Goal: Browse casually: Explore the website without a specific task or goal

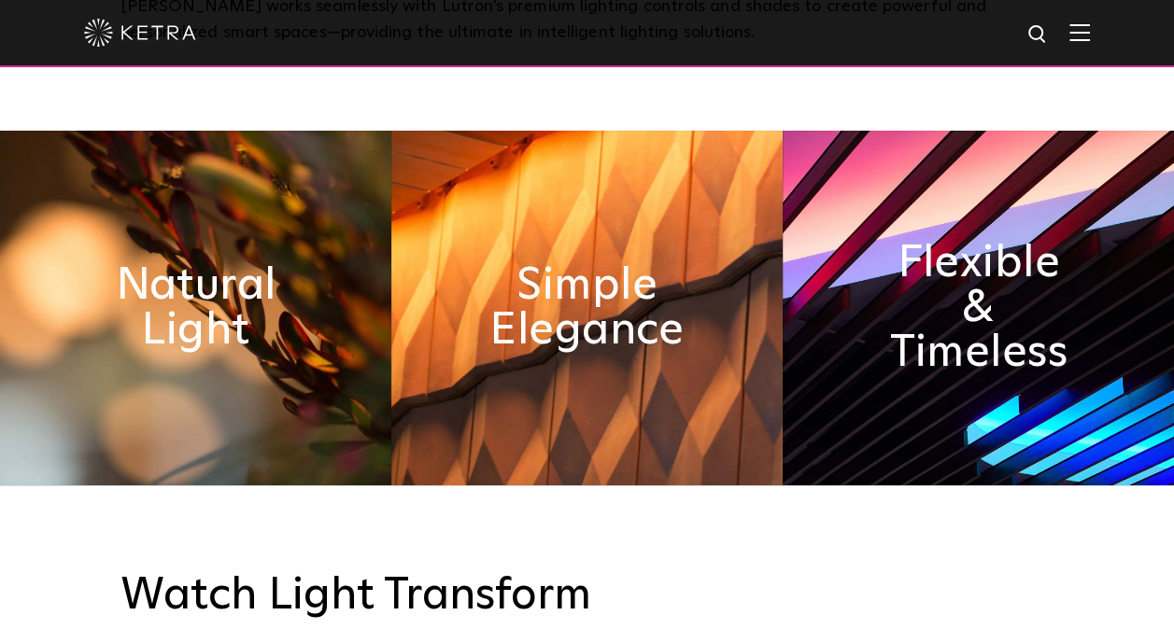
scroll to position [857, 0]
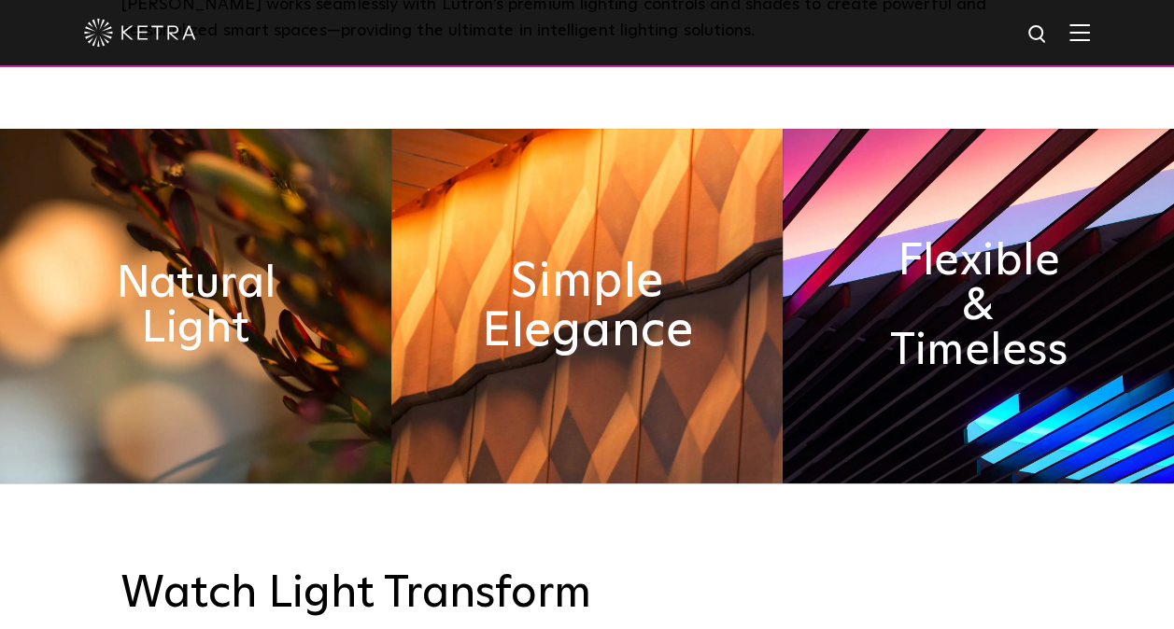
click at [544, 257] on h2 "Simple Elegance" at bounding box center [586, 306] width 213 height 98
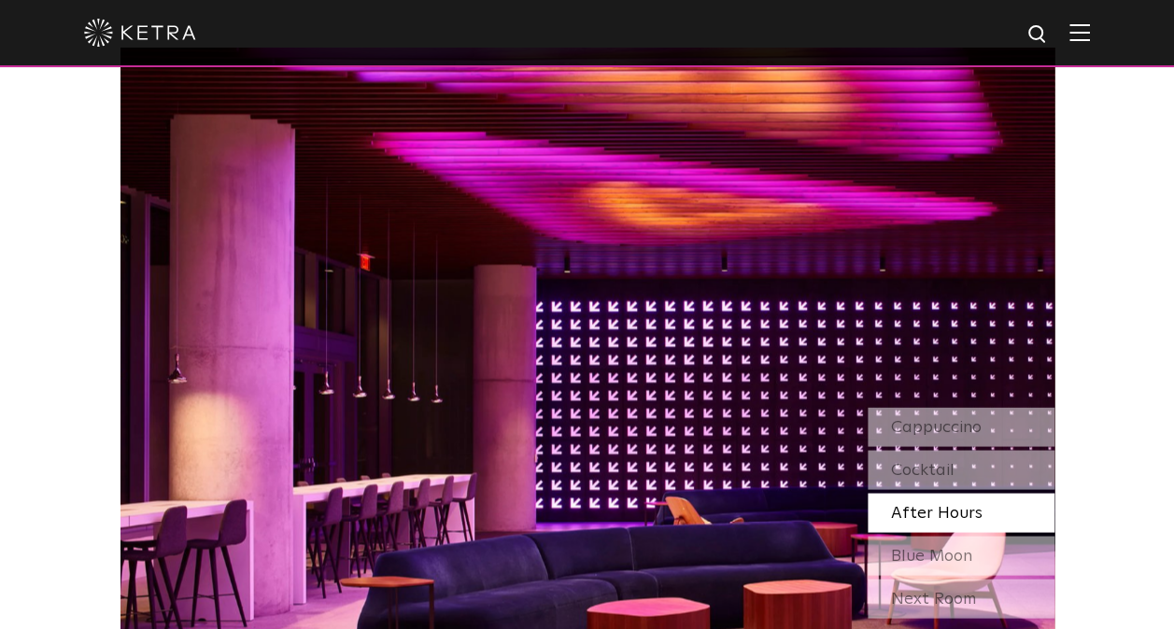
scroll to position [1568, 0]
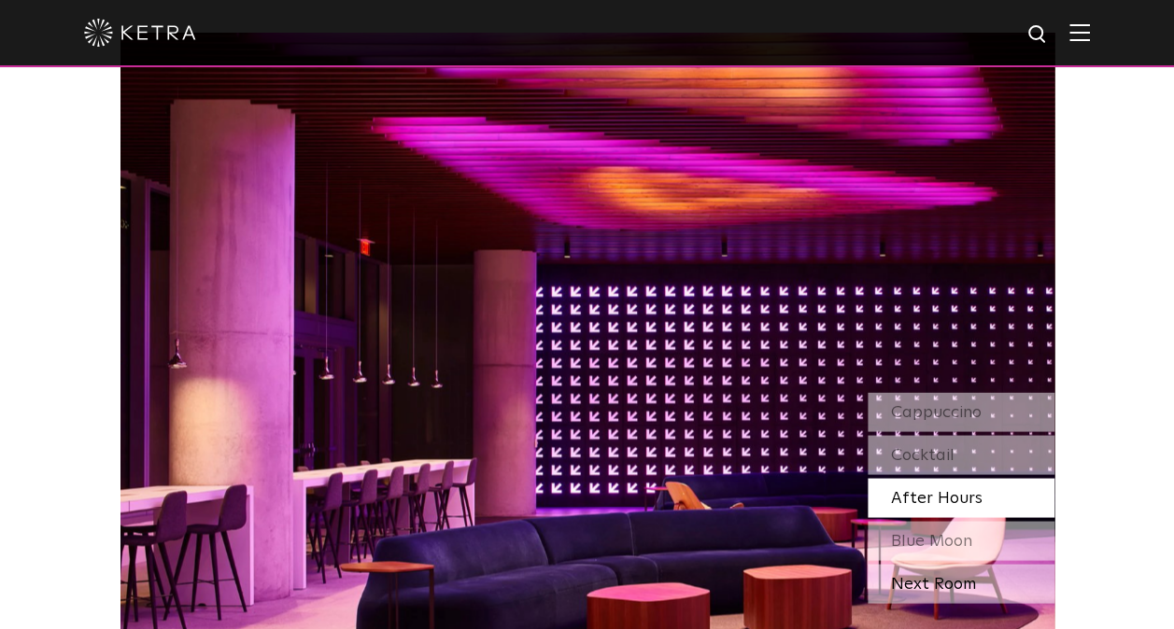
click at [968, 564] on div "Next Room" at bounding box center [960, 583] width 187 height 39
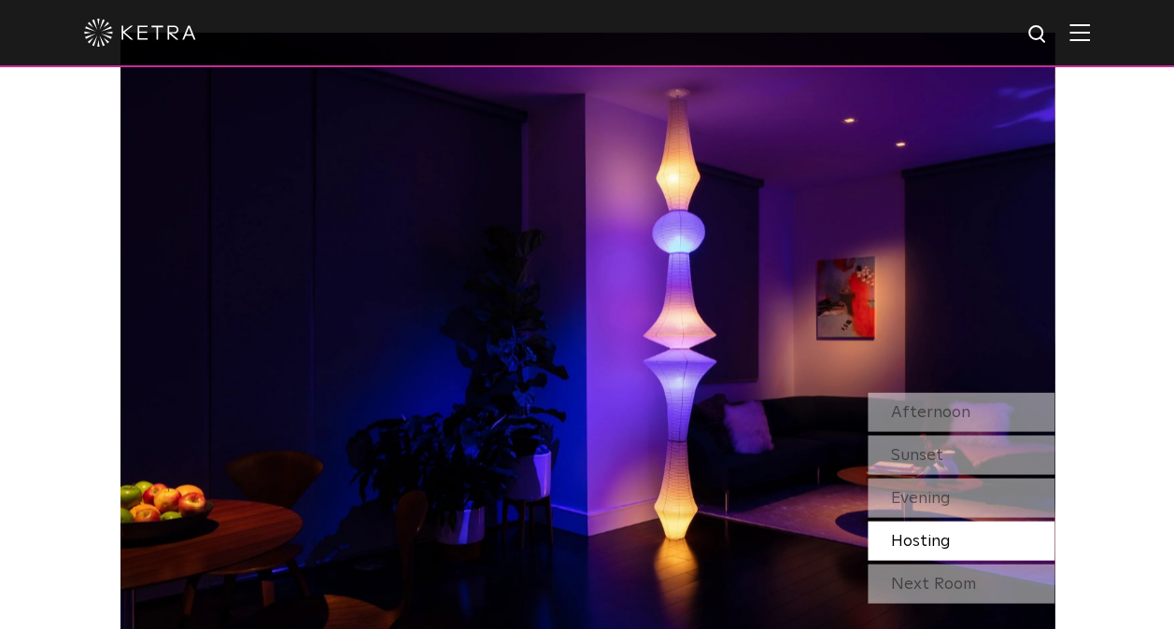
click at [968, 564] on div "Next Room" at bounding box center [960, 583] width 187 height 39
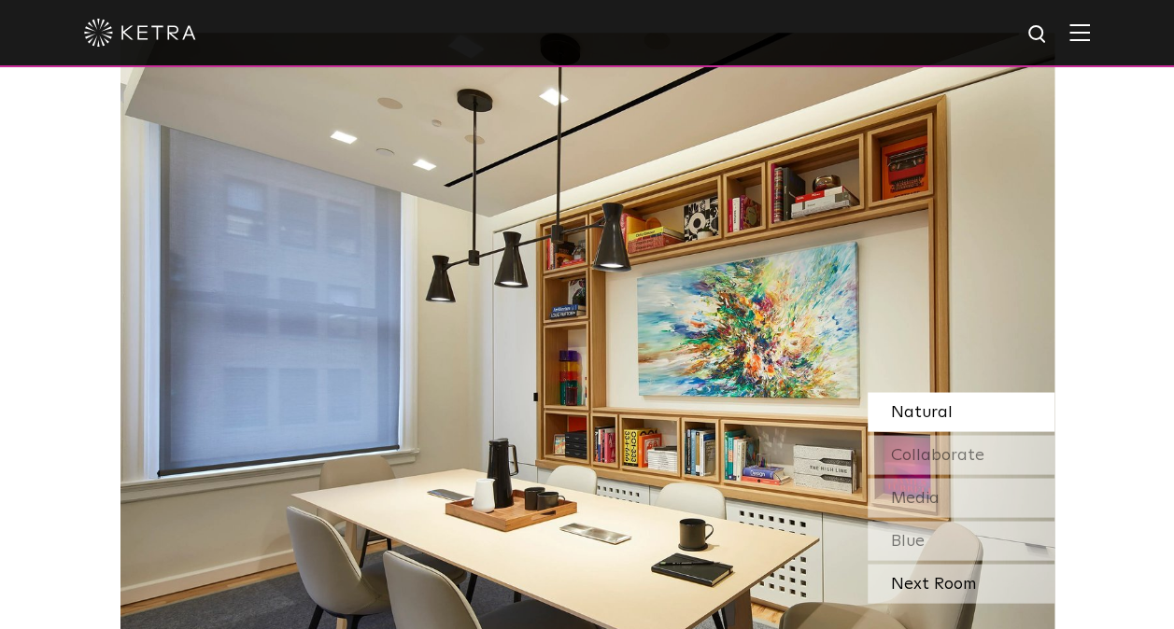
click at [970, 564] on div "Next Room" at bounding box center [960, 583] width 187 height 39
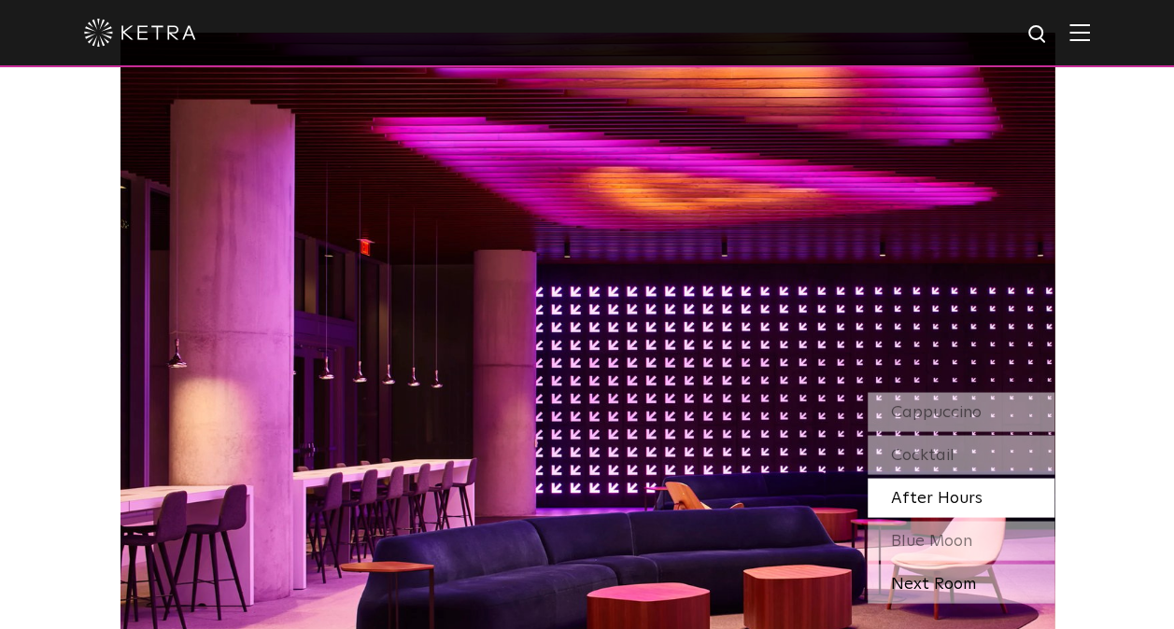
click at [971, 564] on div "Next Room" at bounding box center [960, 583] width 187 height 39
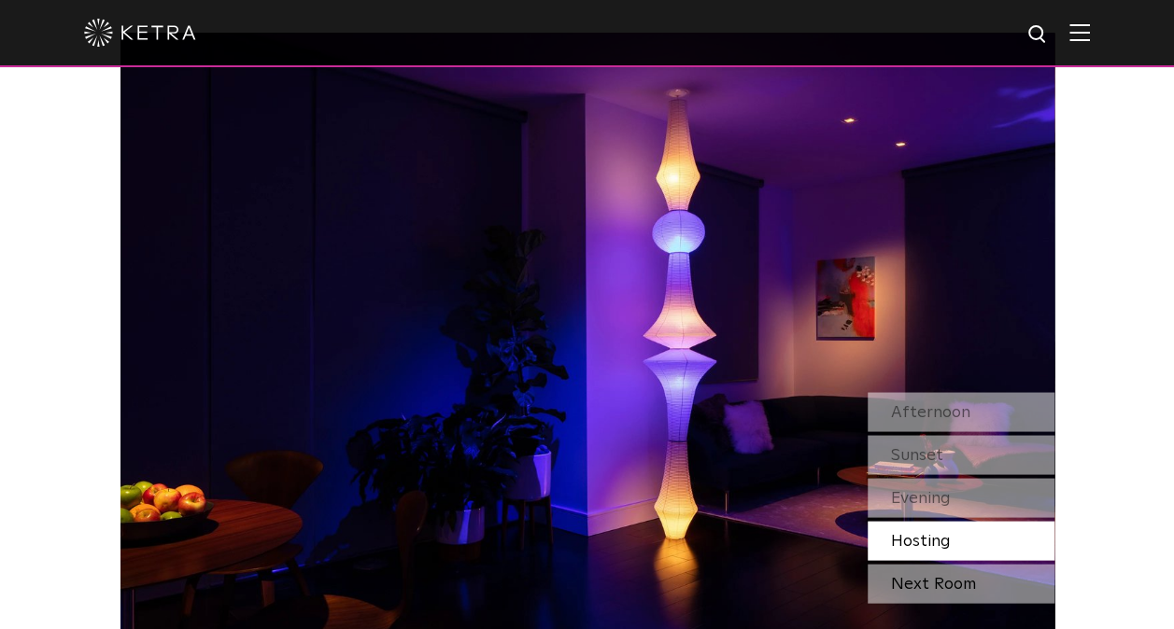
click at [969, 564] on div "Next Room" at bounding box center [960, 583] width 187 height 39
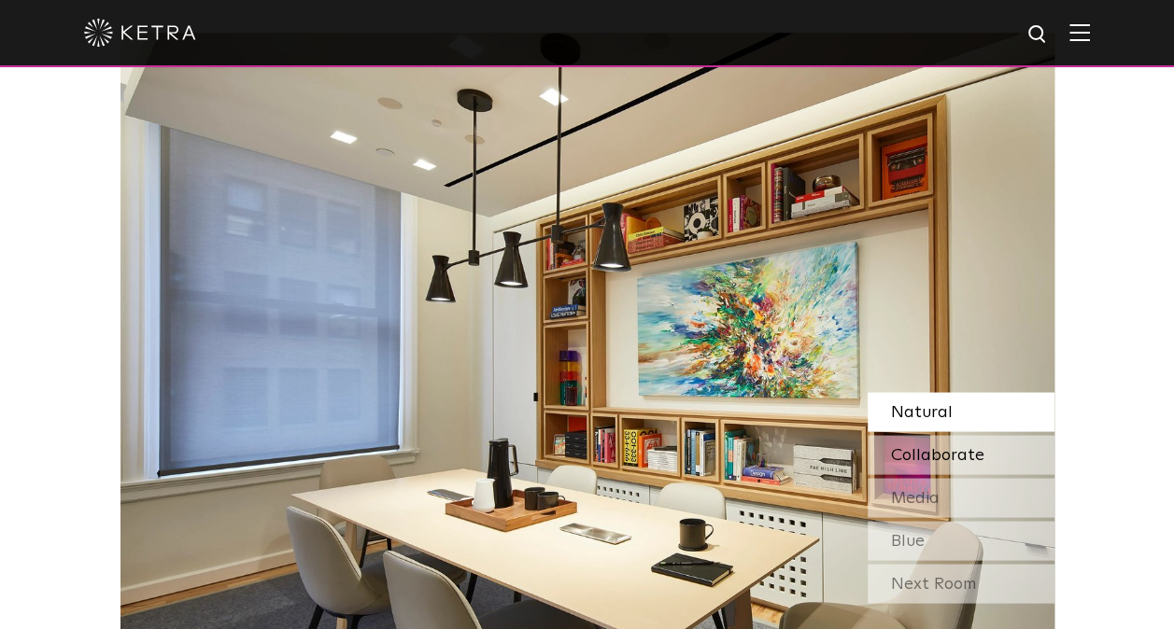
click at [964, 435] on div "Collaborate" at bounding box center [960, 454] width 187 height 39
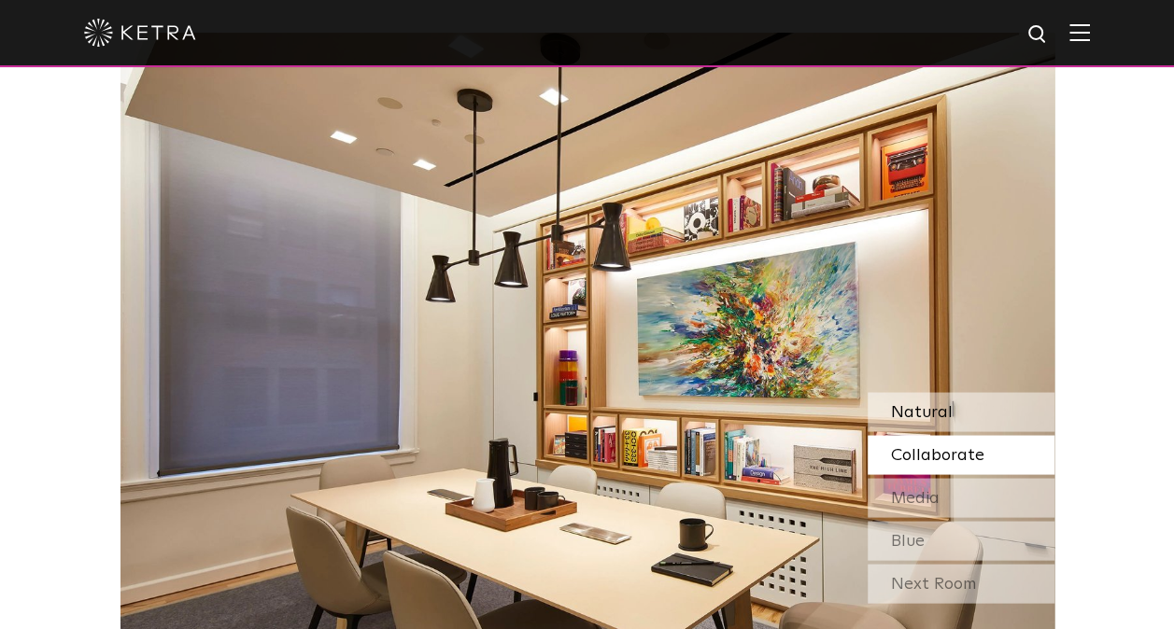
click at [942, 403] on span "Natural" at bounding box center [922, 411] width 62 height 17
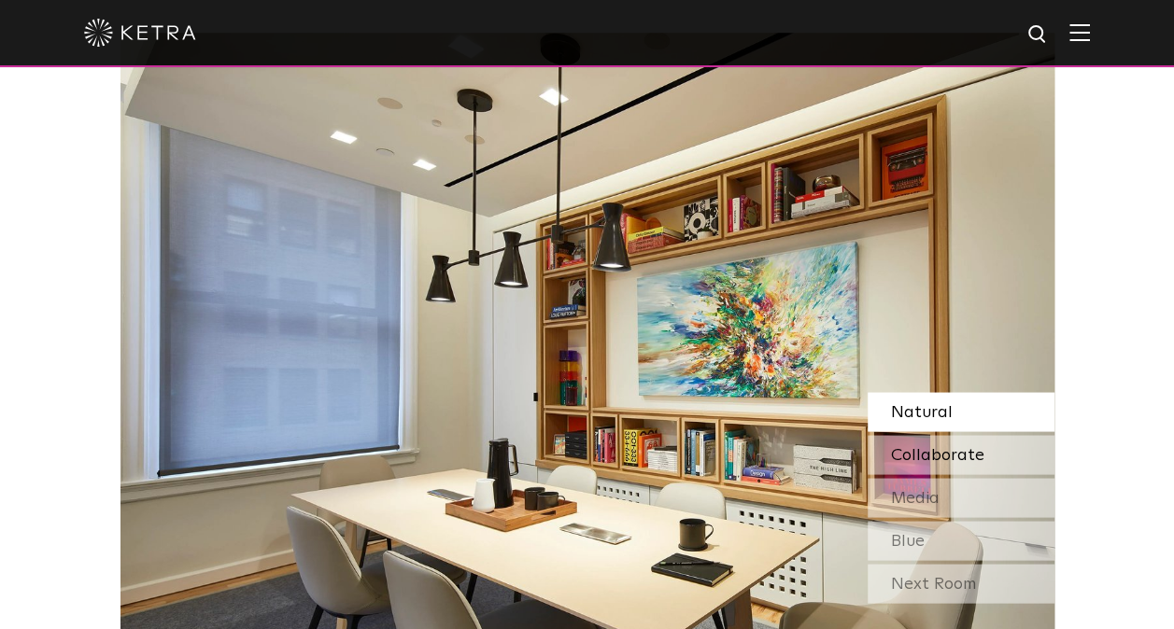
click at [939, 446] on span "Collaborate" at bounding box center [937, 454] width 93 height 17
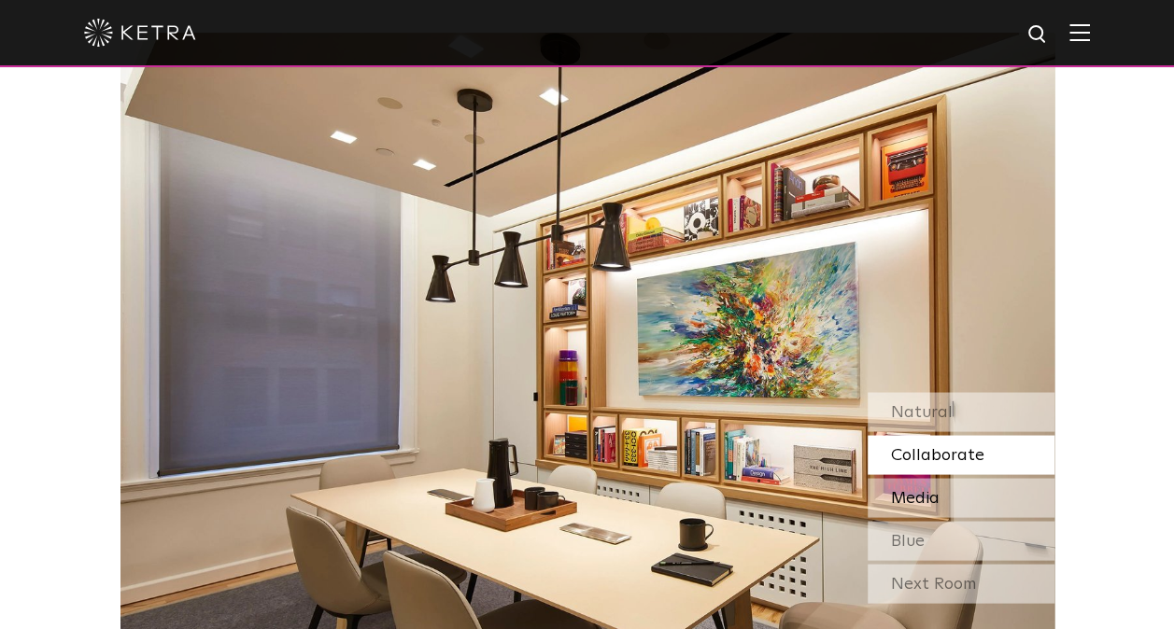
click at [934, 489] on span "Media" at bounding box center [915, 497] width 49 height 17
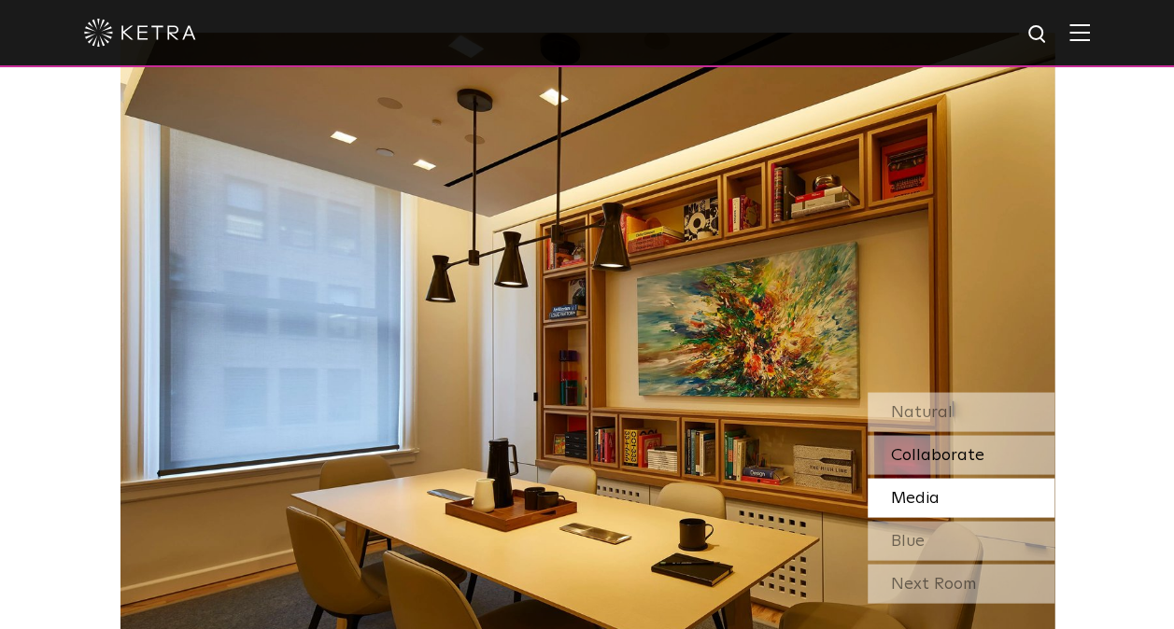
click at [941, 446] on span "Collaborate" at bounding box center [937, 454] width 93 height 17
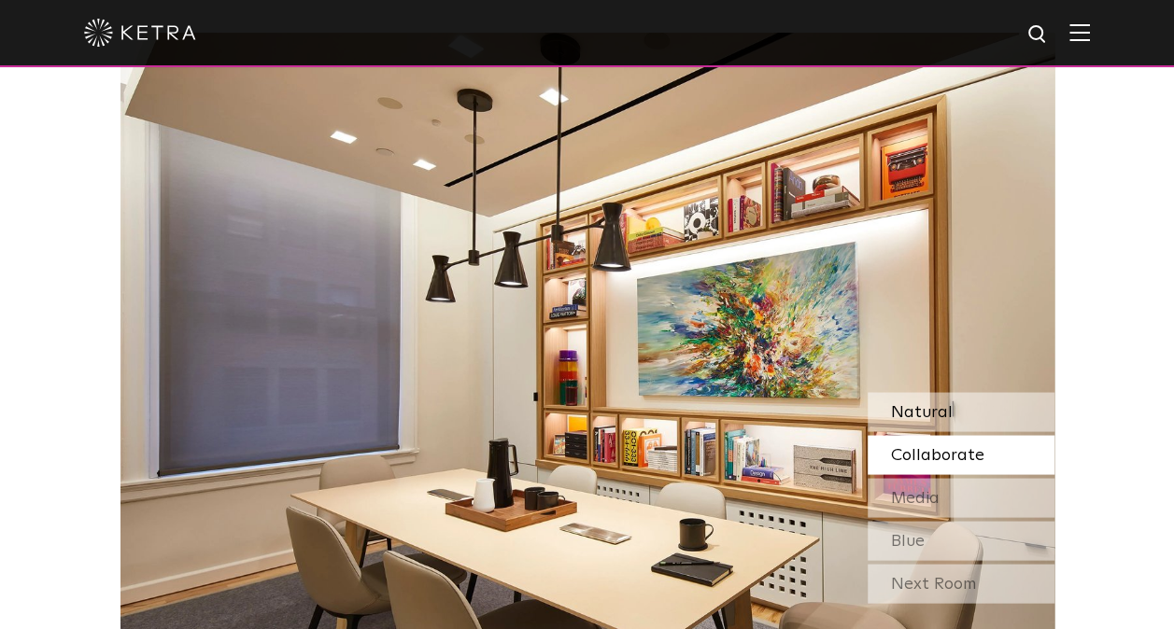
click at [945, 403] on span "Natural" at bounding box center [922, 411] width 62 height 17
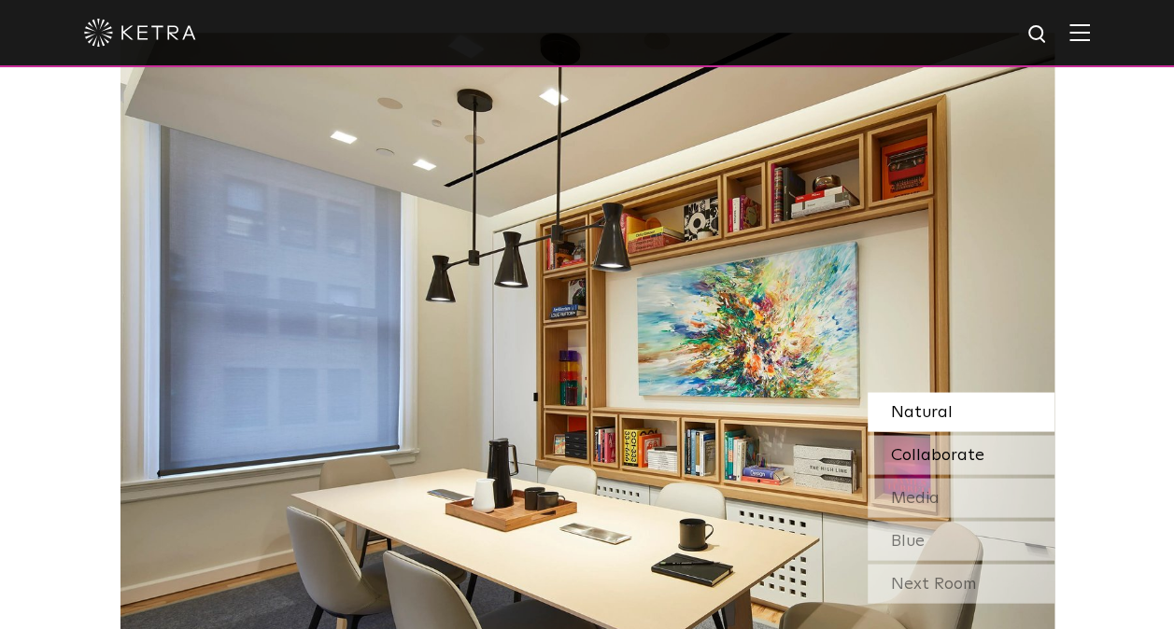
click at [932, 446] on span "Collaborate" at bounding box center [937, 454] width 93 height 17
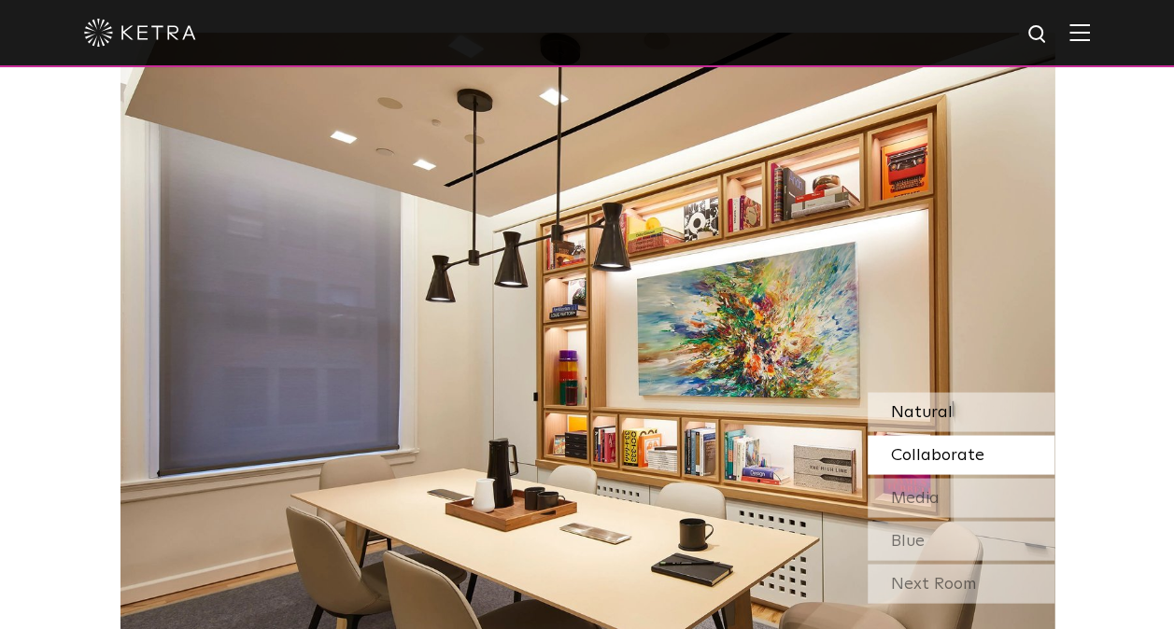
click at [933, 403] on span "Natural" at bounding box center [922, 411] width 62 height 17
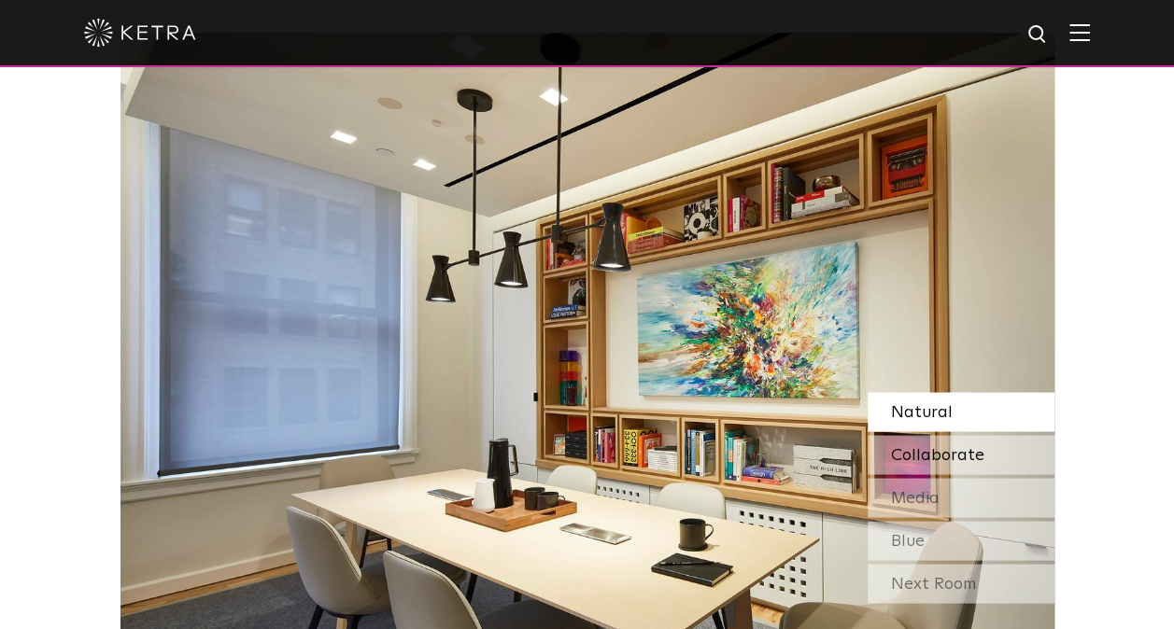
click at [924, 446] on span "Collaborate" at bounding box center [937, 454] width 93 height 17
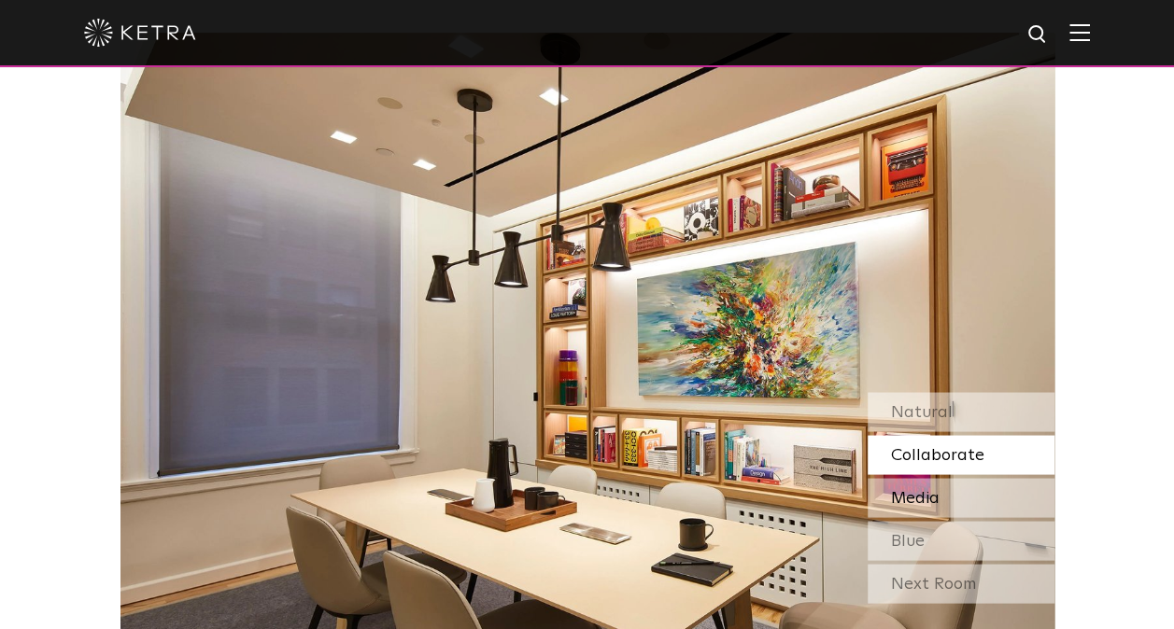
click at [913, 489] on span "Media" at bounding box center [915, 497] width 49 height 17
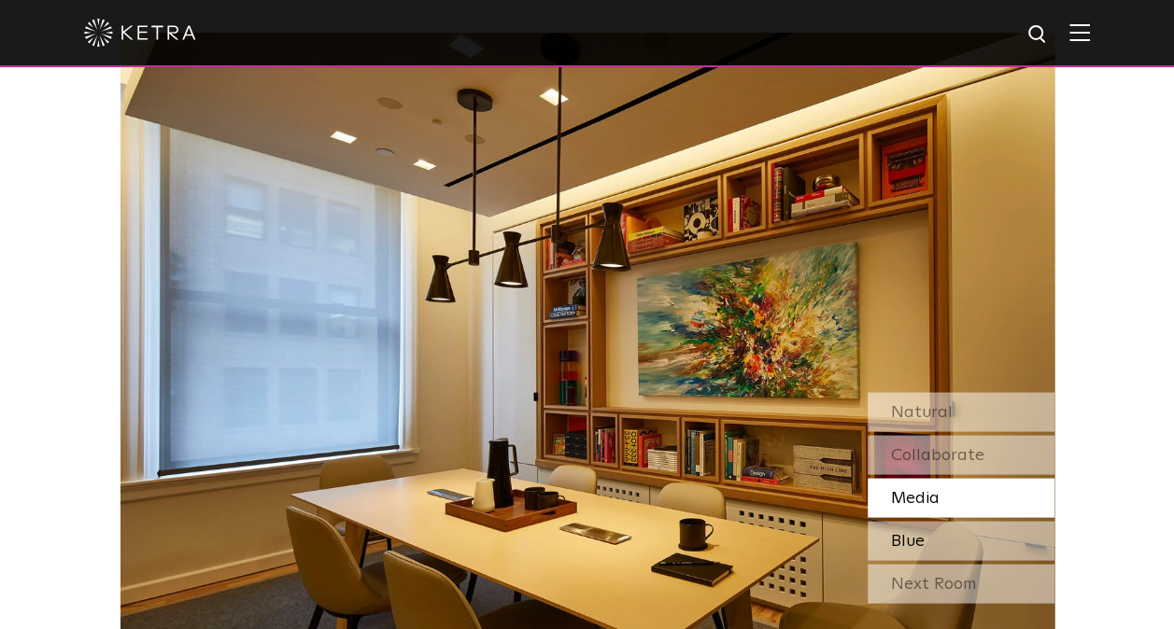
click at [899, 532] on span "Blue" at bounding box center [908, 540] width 34 height 17
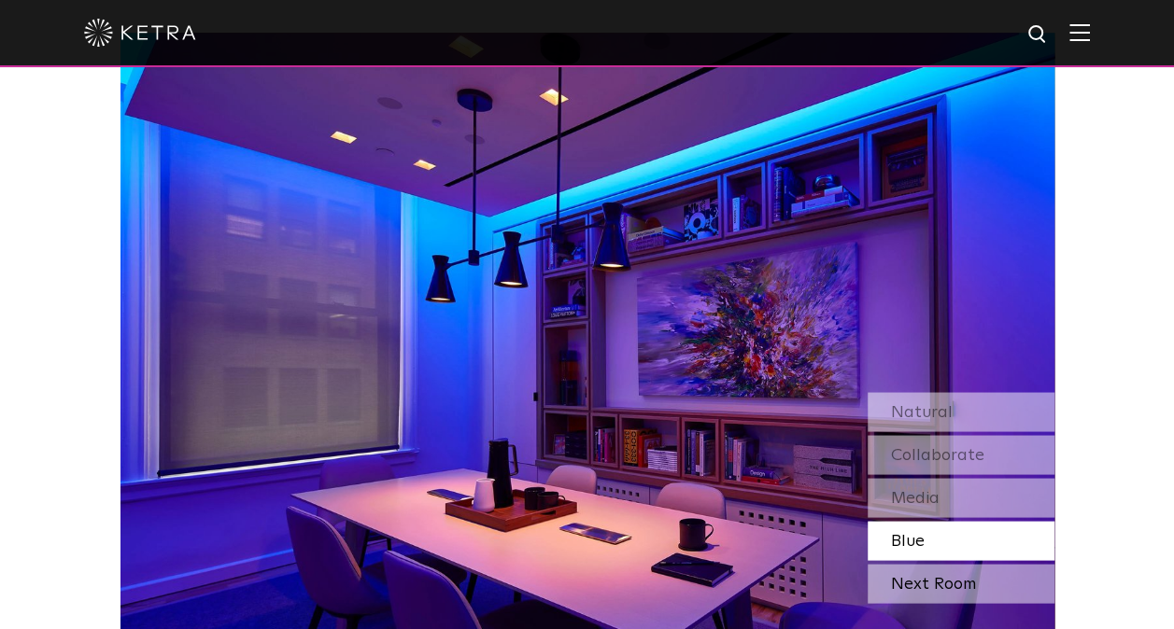
click at [904, 564] on div "Next Room" at bounding box center [960, 583] width 187 height 39
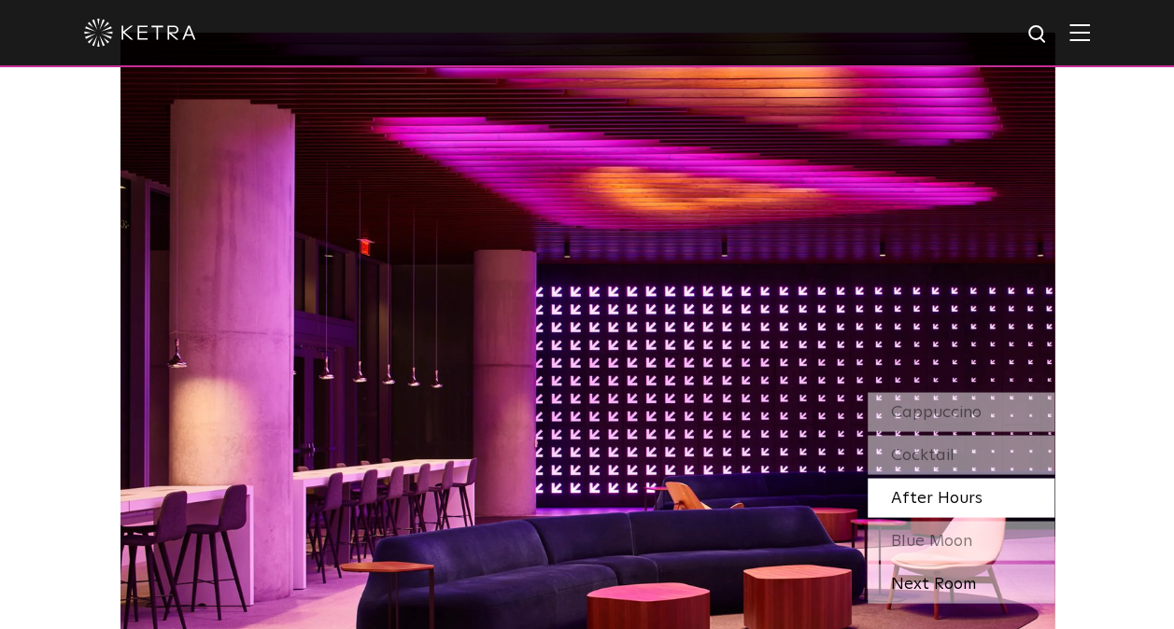
click at [904, 564] on div "Next Room" at bounding box center [960, 583] width 187 height 39
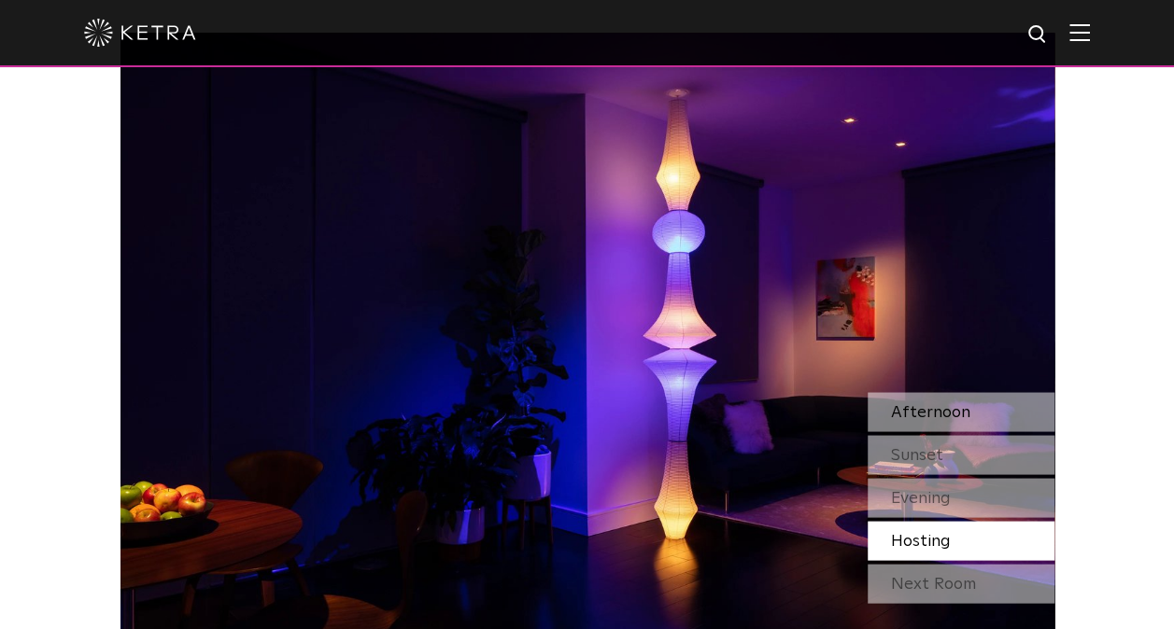
click at [967, 392] on div "Afternoon" at bounding box center [960, 411] width 187 height 39
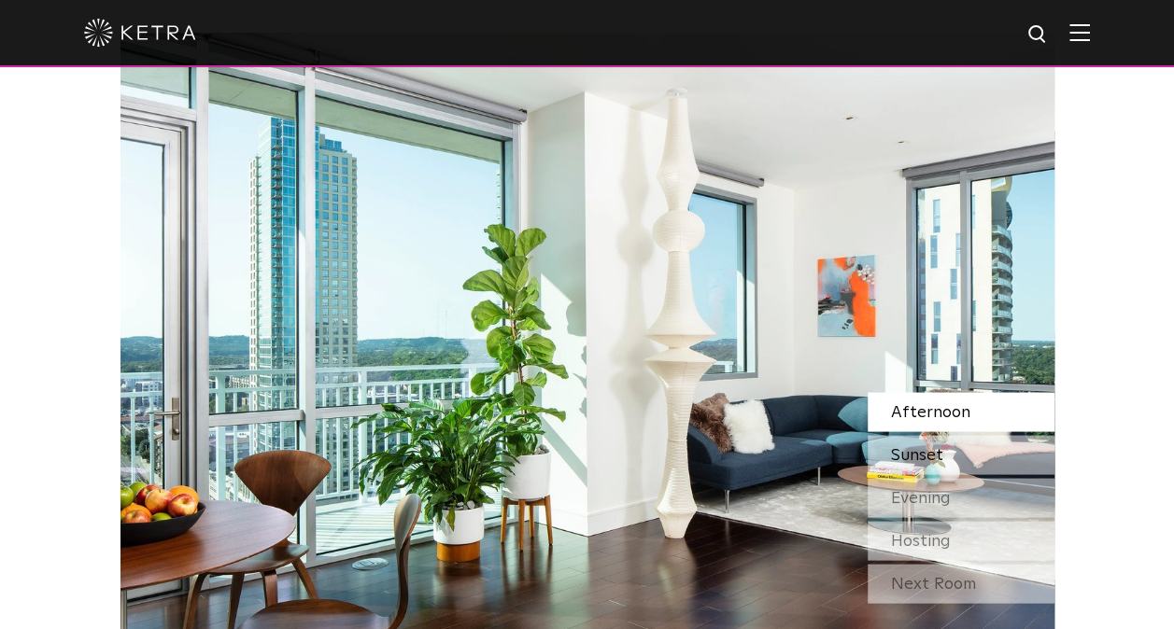
drag, startPoint x: 921, startPoint y: 396, endPoint x: 904, endPoint y: 405, distance: 19.2
click at [904, 446] on span "Sunset" at bounding box center [917, 454] width 52 height 17
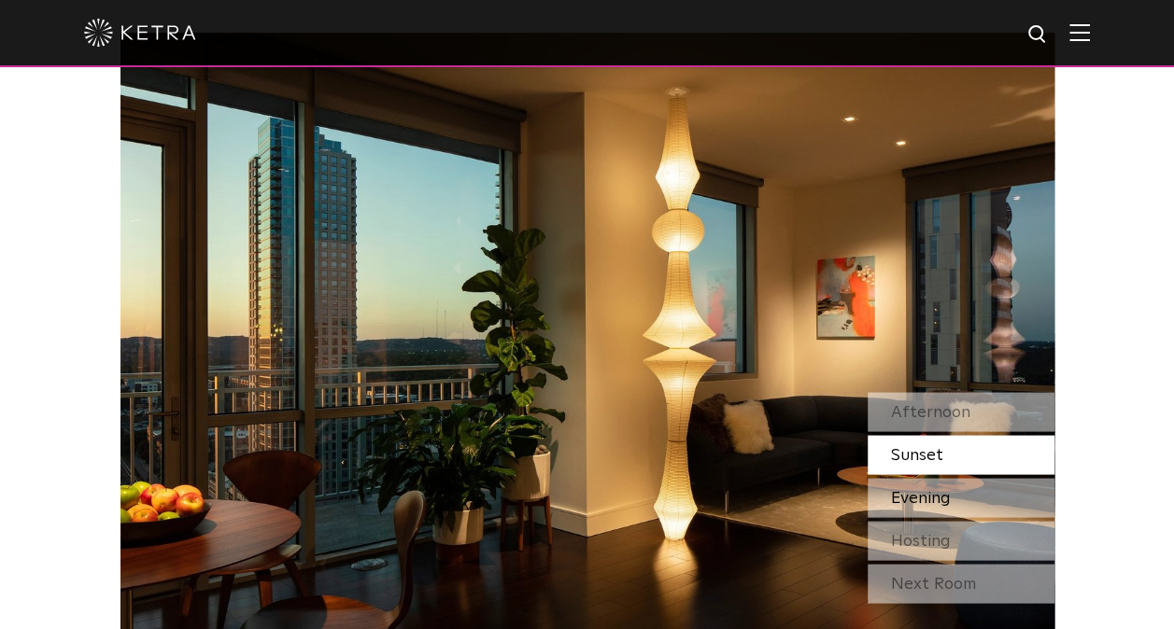
click at [906, 489] on span "Evening" at bounding box center [921, 497] width 60 height 17
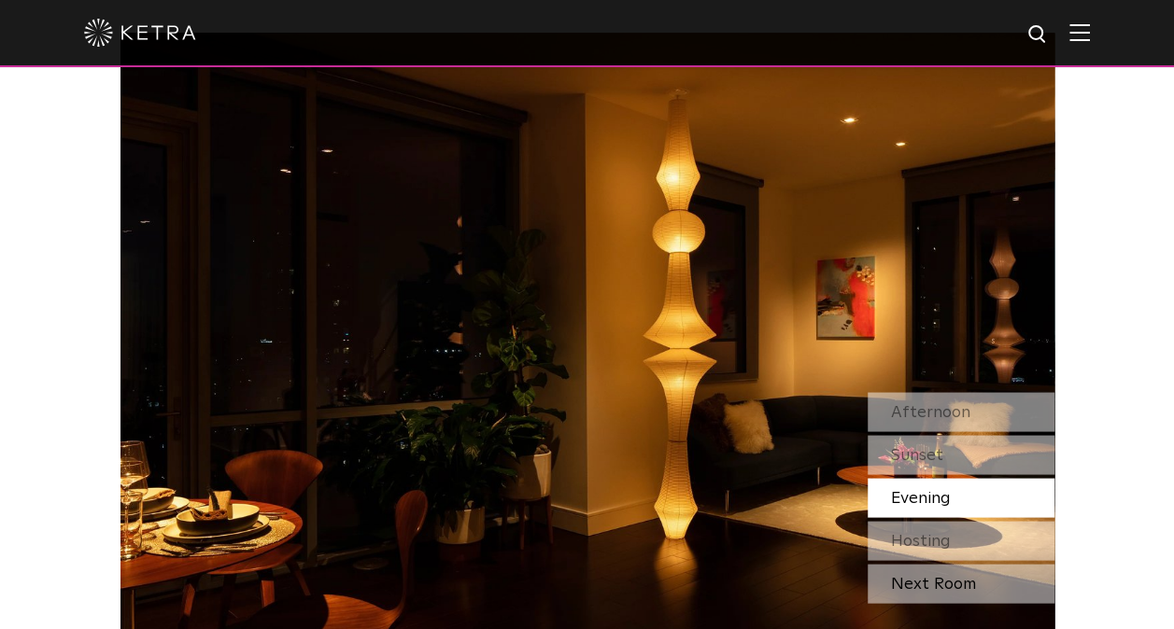
click at [893, 564] on div "Next Room" at bounding box center [960, 583] width 187 height 39
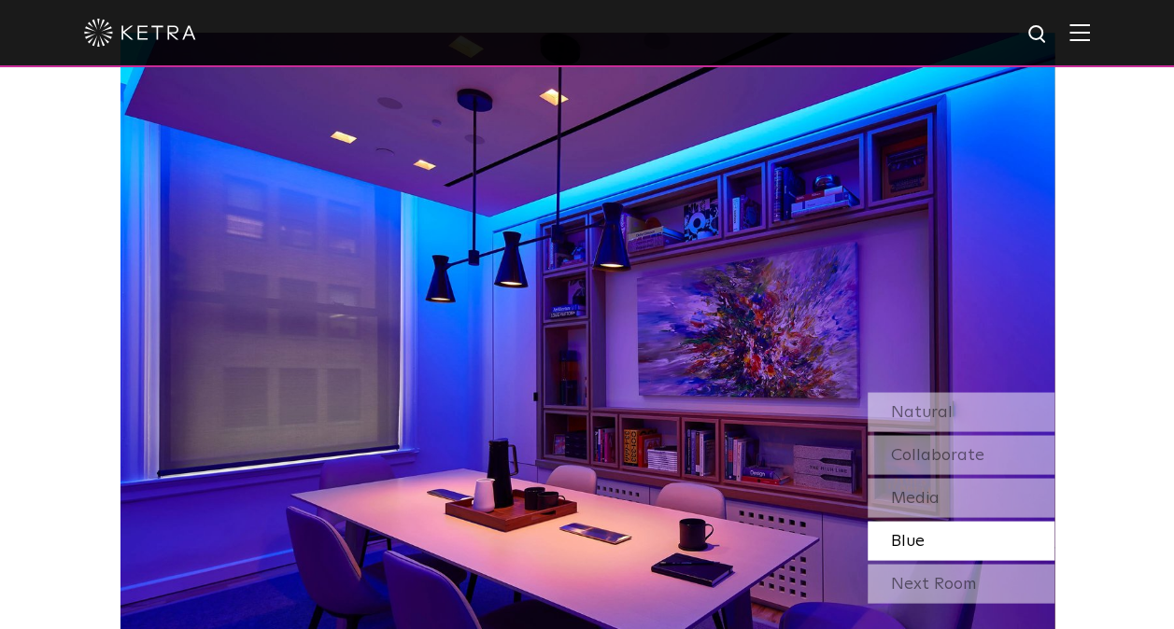
click at [893, 564] on div "Next Room" at bounding box center [960, 583] width 187 height 39
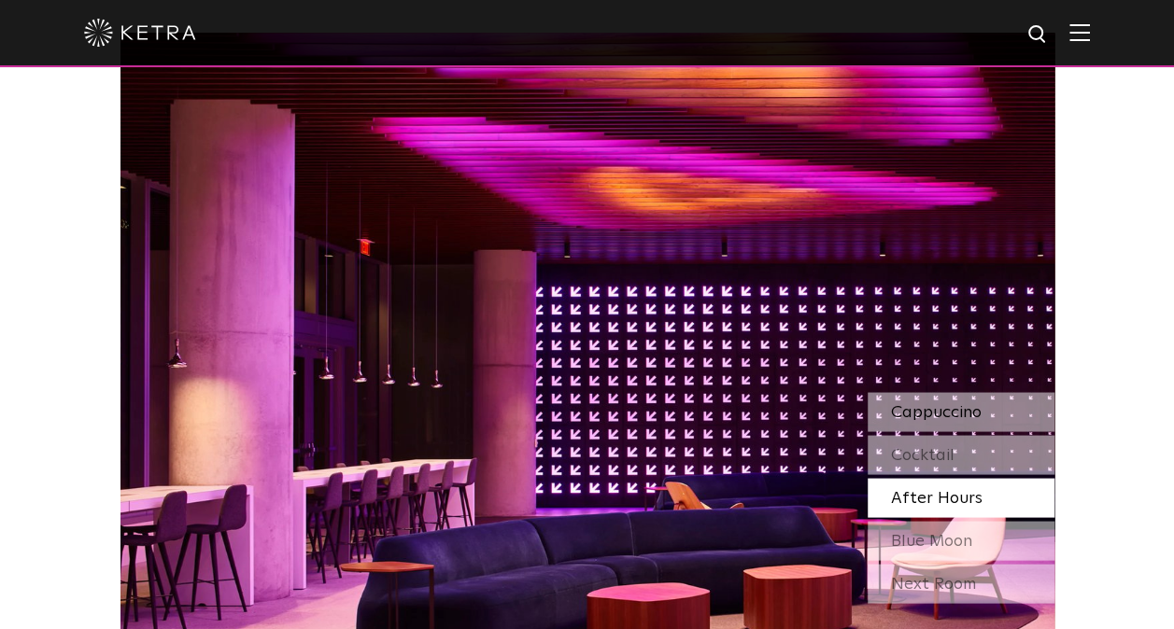
click at [926, 403] on span "Cappuccino" at bounding box center [936, 411] width 91 height 17
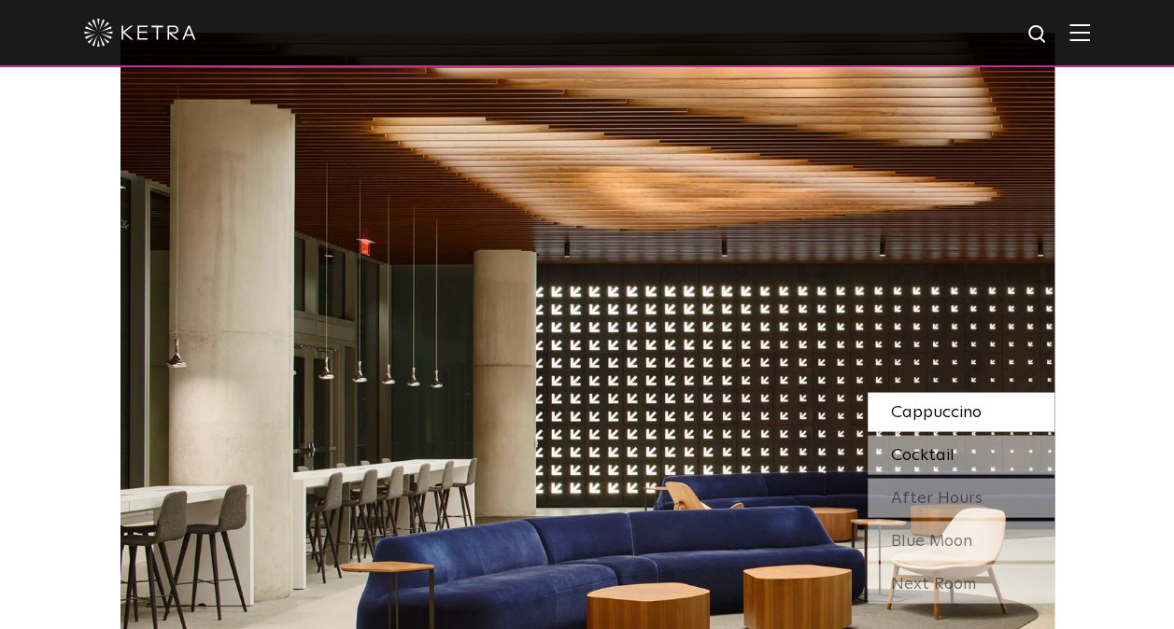
click at [915, 446] on span "Cocktail" at bounding box center [922, 454] width 63 height 17
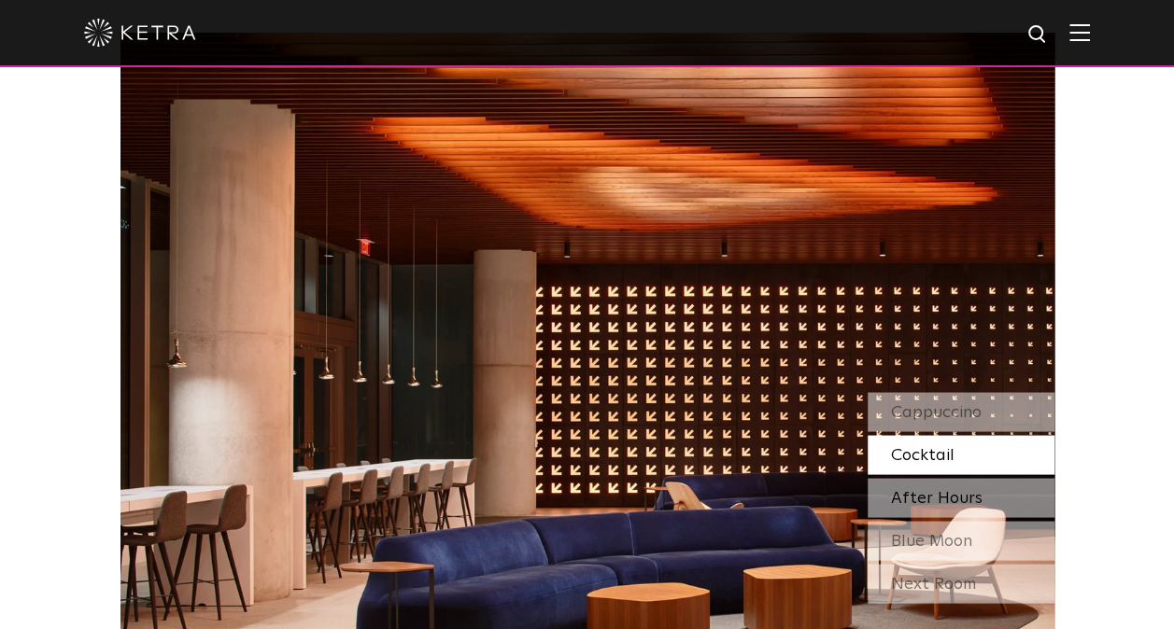
click at [904, 489] on span "After Hours" at bounding box center [936, 497] width 91 height 17
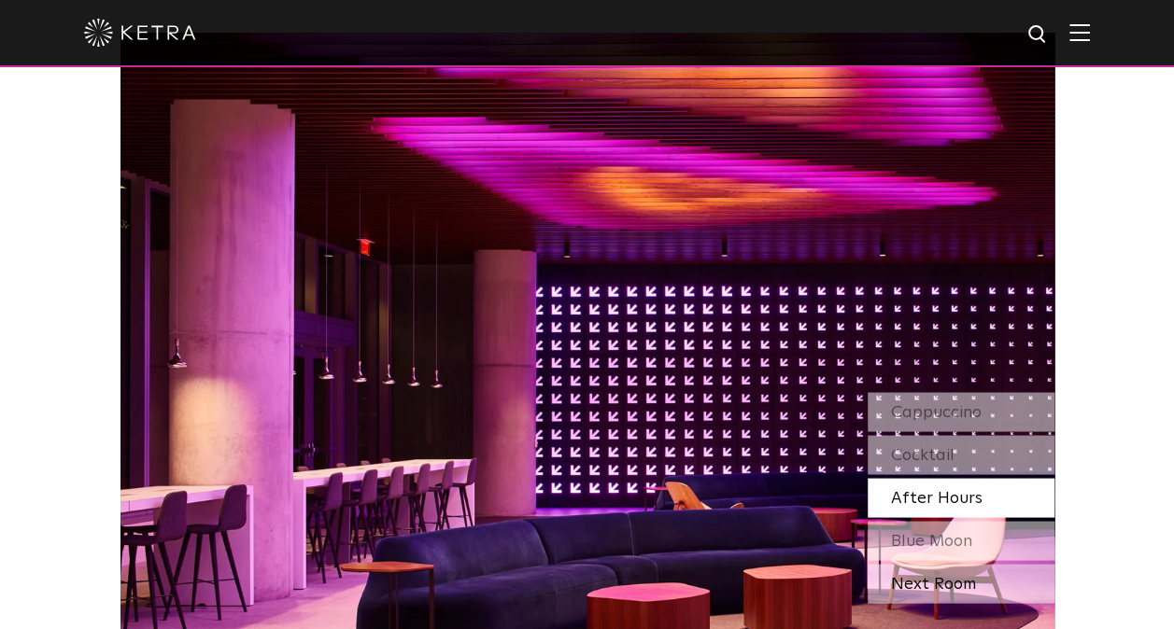
click at [899, 564] on div "Next Room" at bounding box center [960, 583] width 187 height 39
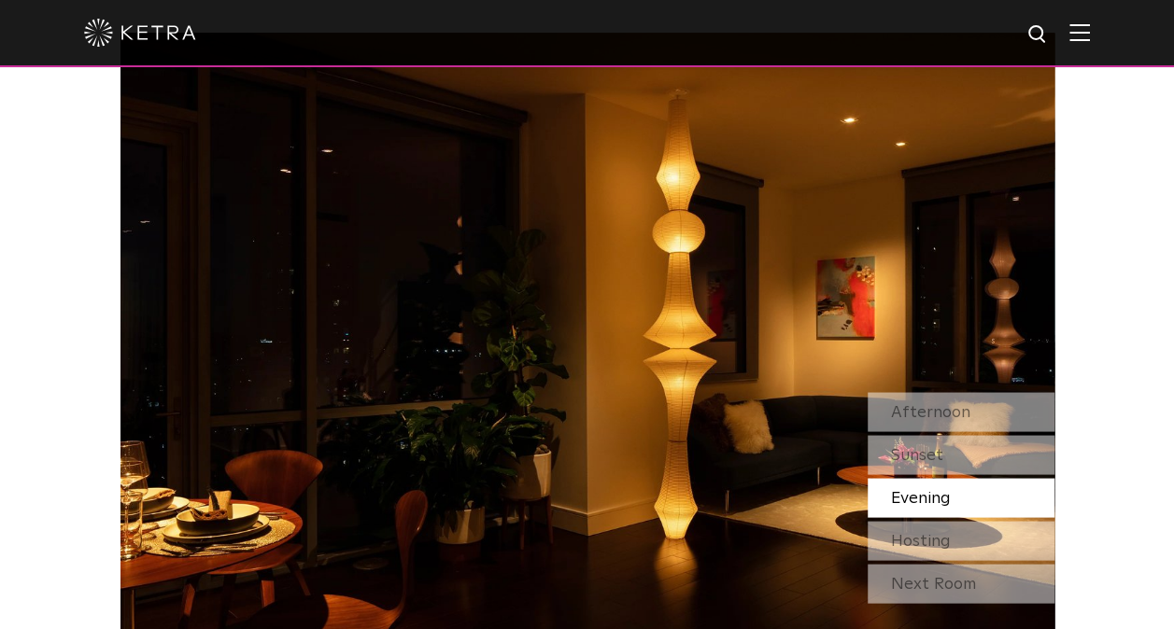
click at [899, 564] on div "Next Room" at bounding box center [960, 583] width 187 height 39
